Goal: Navigation & Orientation: Find specific page/section

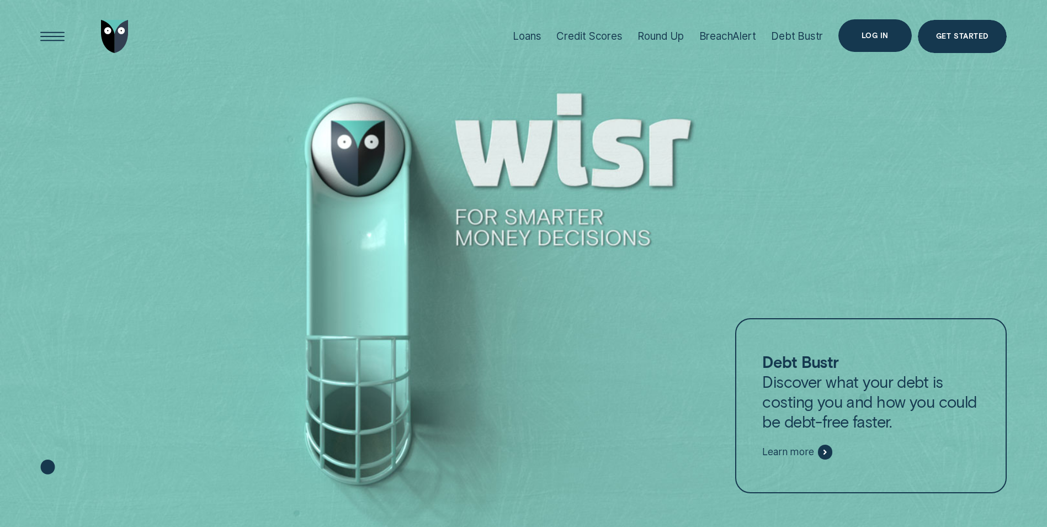
click at [873, 39] on div "Log in" at bounding box center [875, 36] width 27 height 7
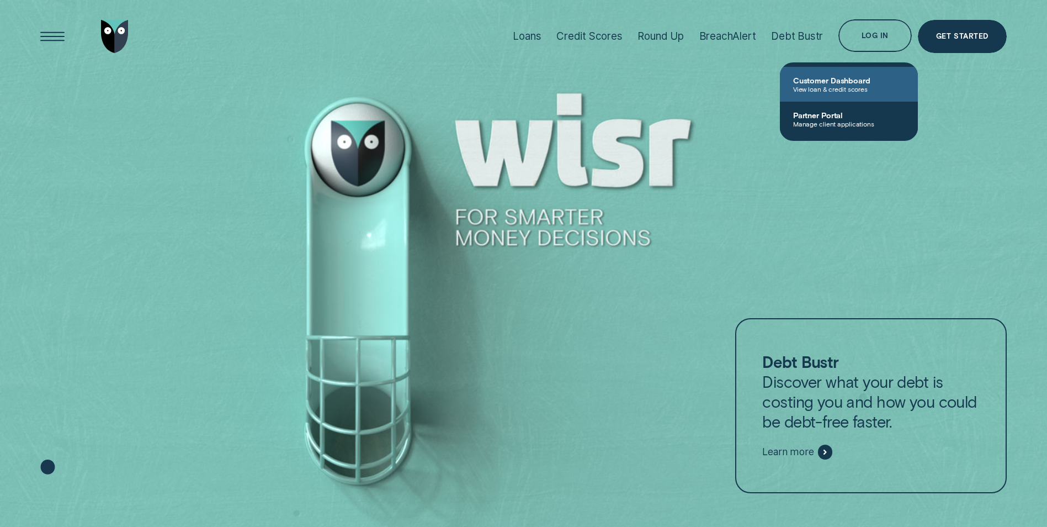
click at [847, 81] on span "Customer Dashboard" at bounding box center [848, 80] width 111 height 9
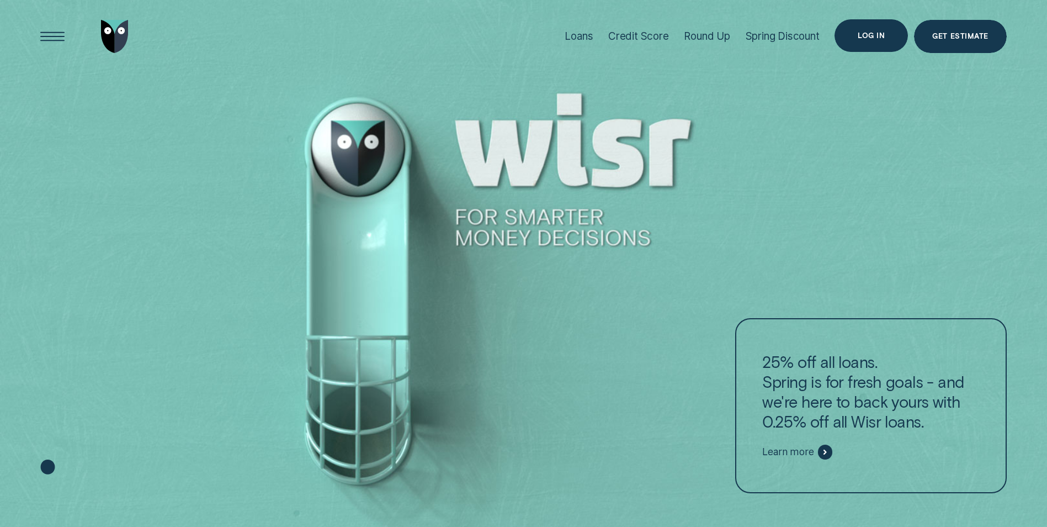
click at [872, 41] on div "Log in" at bounding box center [870, 35] width 73 height 33
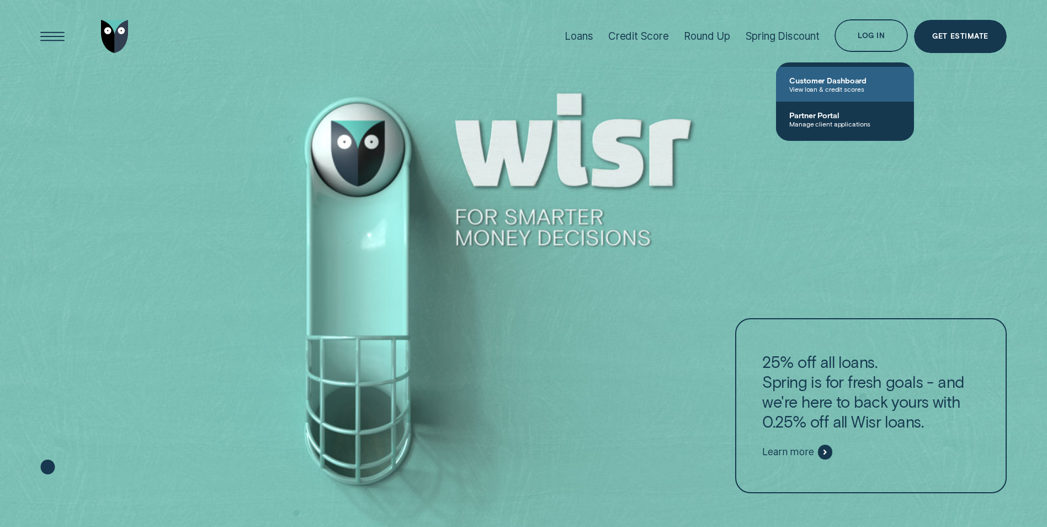
click at [837, 74] on link "Customer Dashboard View loan & credit scores" at bounding box center [845, 84] width 138 height 35
